Goal: Task Accomplishment & Management: Check status

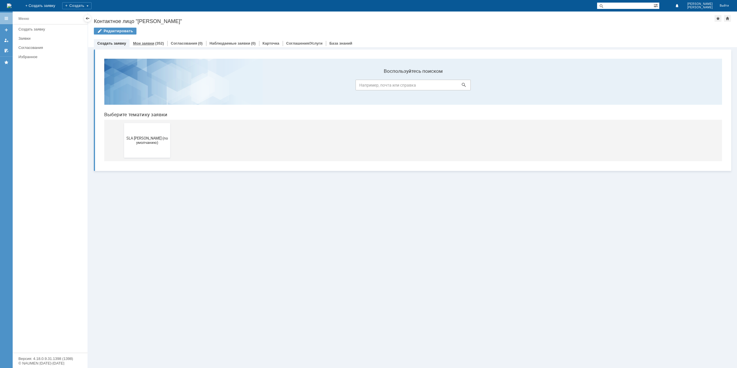
click at [151, 44] on link "Мои заявки" at bounding box center [143, 43] width 21 height 4
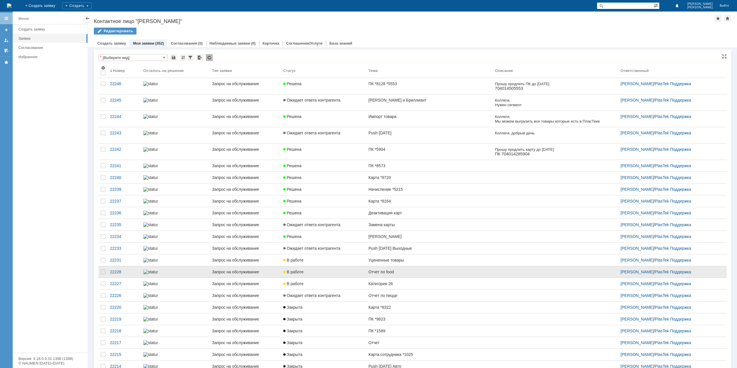
click at [398, 278] on link "Отчет по food" at bounding box center [429, 272] width 126 height 12
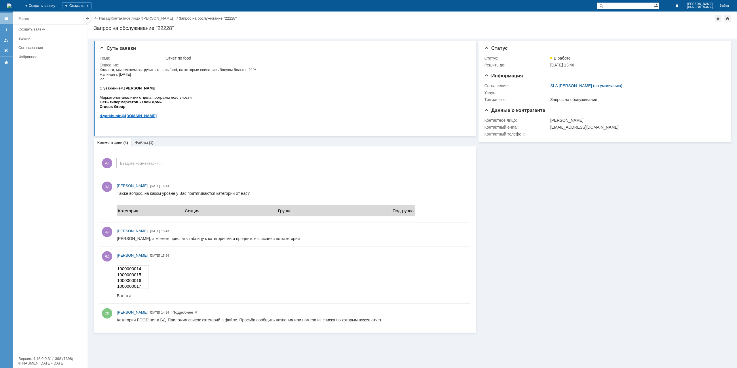
click at [102, 19] on link "Назад" at bounding box center [104, 18] width 11 height 4
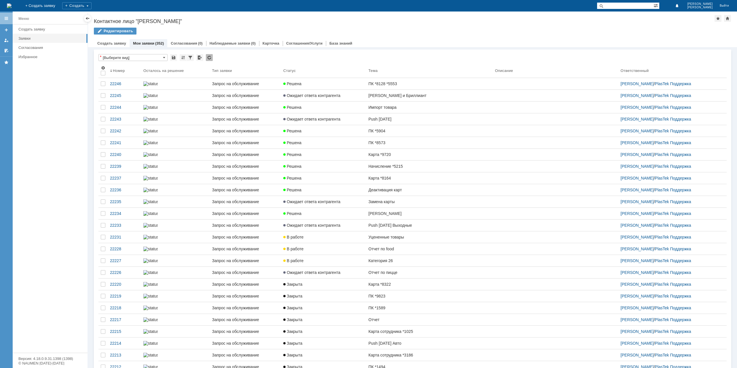
click at [390, 267] on link "Категория 26" at bounding box center [429, 261] width 126 height 12
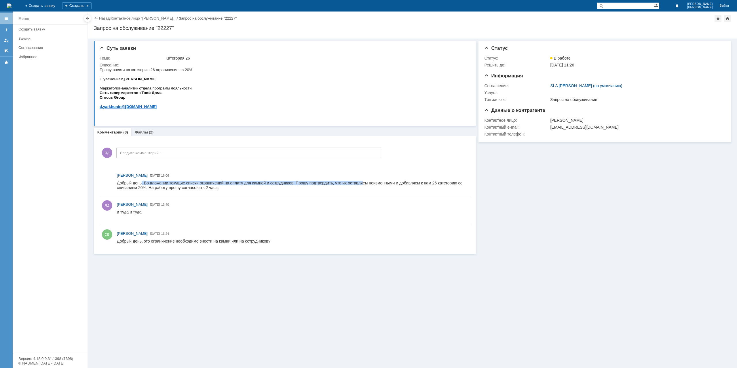
drag, startPoint x: 154, startPoint y: 184, endPoint x: 364, endPoint y: 185, distance: 209.1
click at [364, 185] on div "Добрый день. Во вложении текущие списки ограничений на оплату для камней и сотр…" at bounding box center [292, 185] width 351 height 9
click at [145, 130] on div "Файлы (2)" at bounding box center [144, 132] width 26 height 8
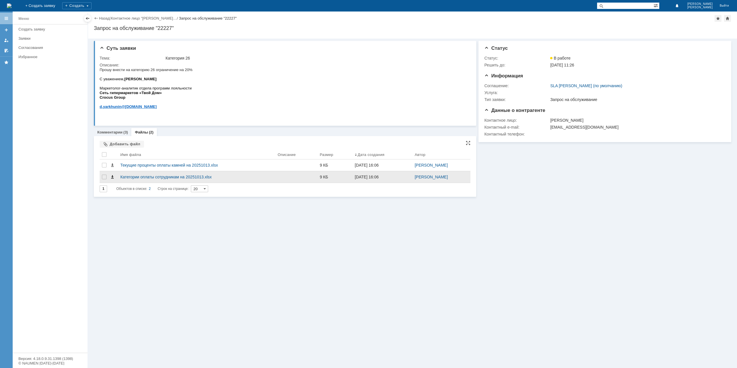
click at [113, 177] on span at bounding box center [112, 177] width 5 height 5
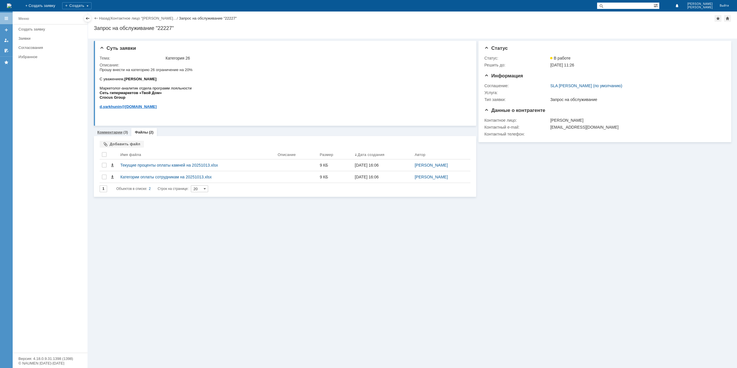
click at [124, 133] on div "(3)" at bounding box center [126, 132] width 5 height 4
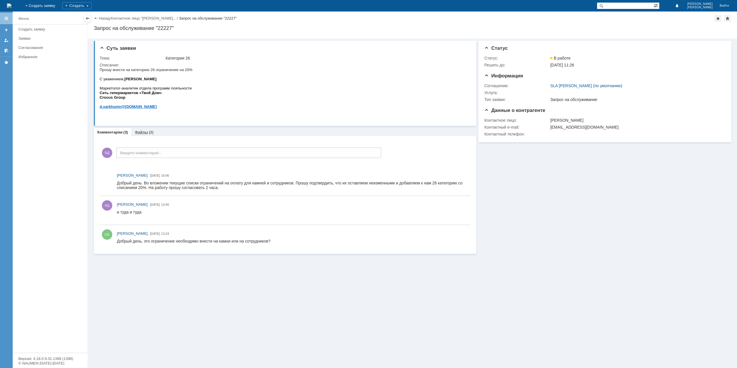
click at [145, 132] on link "Файлы" at bounding box center [141, 132] width 13 height 4
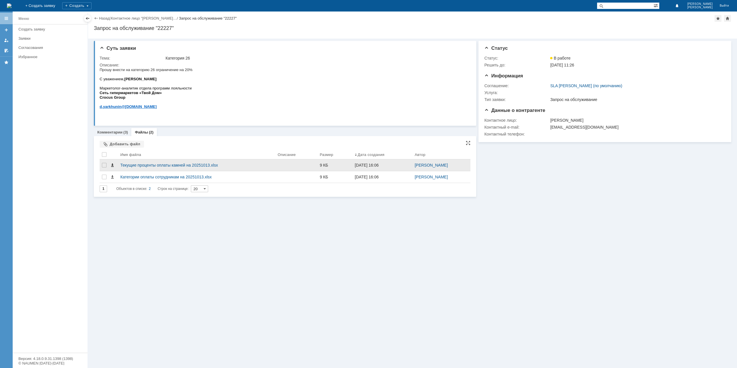
click at [112, 165] on span at bounding box center [112, 165] width 5 height 5
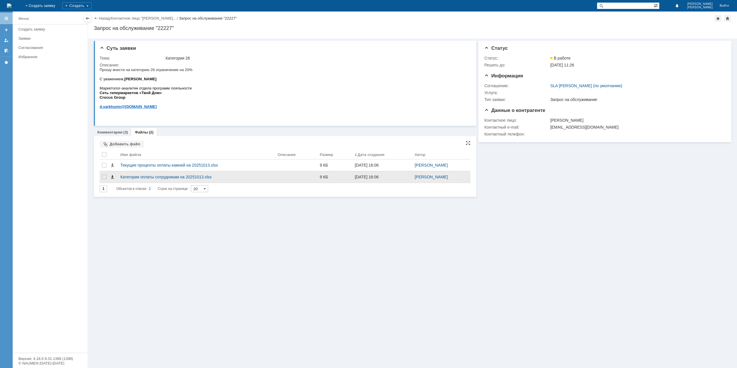
click at [112, 178] on span at bounding box center [112, 177] width 5 height 5
